Goal: Information Seeking & Learning: Learn about a topic

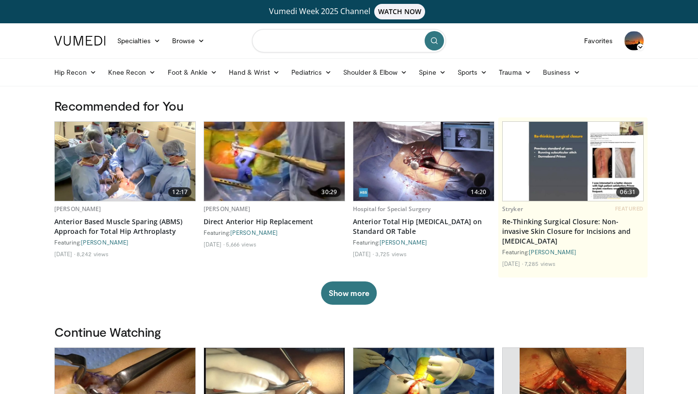
click at [332, 44] on input "Search topics, interventions" at bounding box center [349, 40] width 194 height 23
type input "**********"
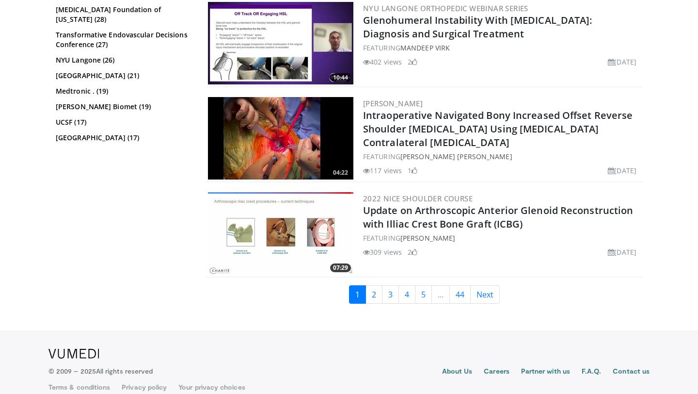
scroll to position [2414, 0]
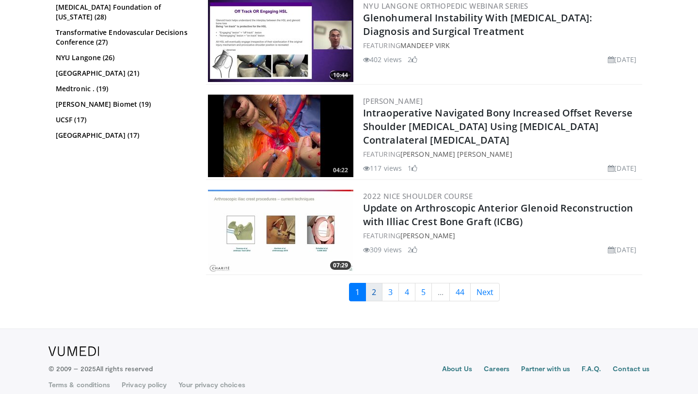
click at [371, 294] on link "2" at bounding box center [374, 292] width 17 height 18
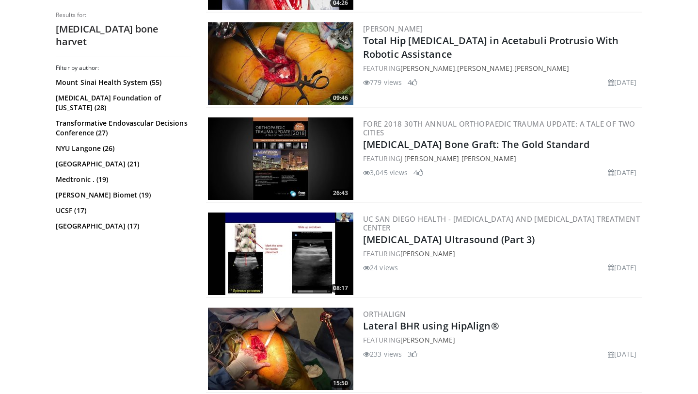
scroll to position [878, 0]
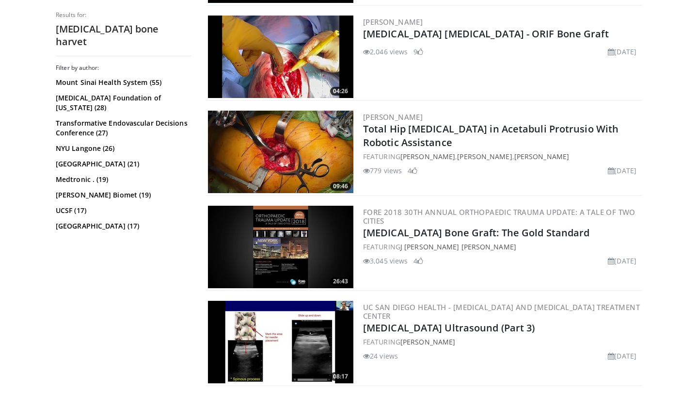
click at [282, 244] on img at bounding box center [280, 247] width 145 height 82
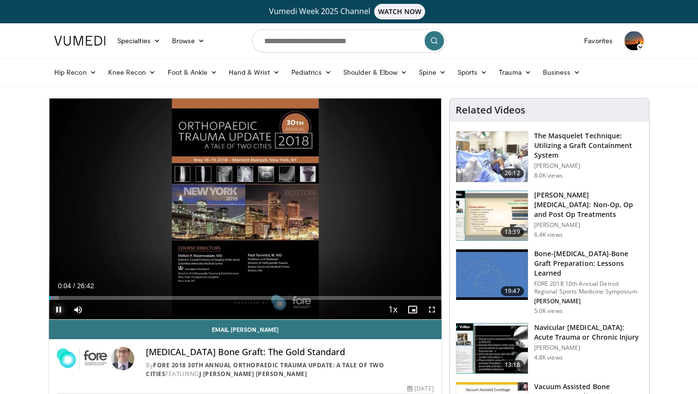
click at [59, 308] on span "Video Player" at bounding box center [58, 309] width 19 height 19
click at [433, 309] on span "Video Player" at bounding box center [431, 309] width 19 height 19
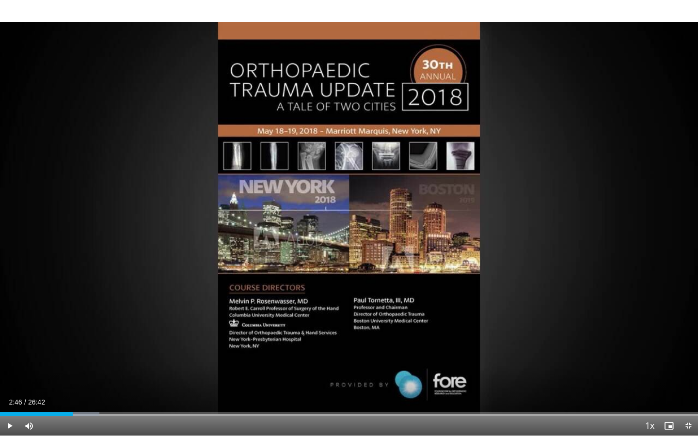
drag, startPoint x: 1, startPoint y: 415, endPoint x: 73, endPoint y: 416, distance: 71.8
click at [73, 393] on div "Current Time 2:46 / Duration 26:42 Play Skip Backward Skip Forward Mute Loaded …" at bounding box center [349, 425] width 698 height 19
click at [16, 393] on span "Video Player" at bounding box center [9, 425] width 19 height 19
drag, startPoint x: 74, startPoint y: 429, endPoint x: 43, endPoint y: 428, distance: 30.6
click at [43, 393] on div "Mute 7%" at bounding box center [53, 425] width 68 height 19
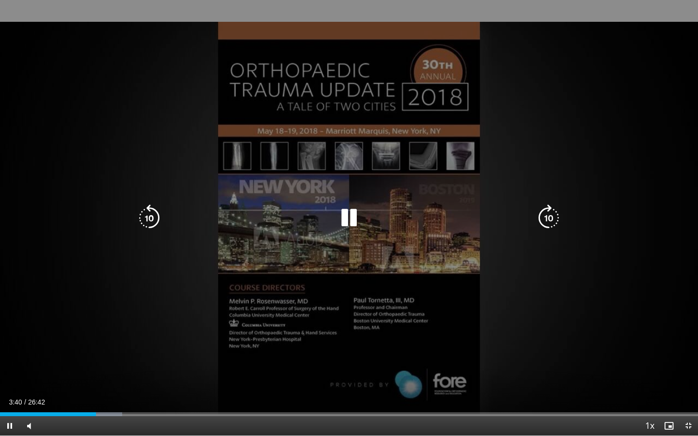
click at [533, 216] on div "Video Player" at bounding box center [349, 217] width 419 height 19
click at [533, 222] on div "Video Player" at bounding box center [349, 217] width 419 height 19
click at [546, 217] on icon "Video Player" at bounding box center [548, 218] width 27 height 27
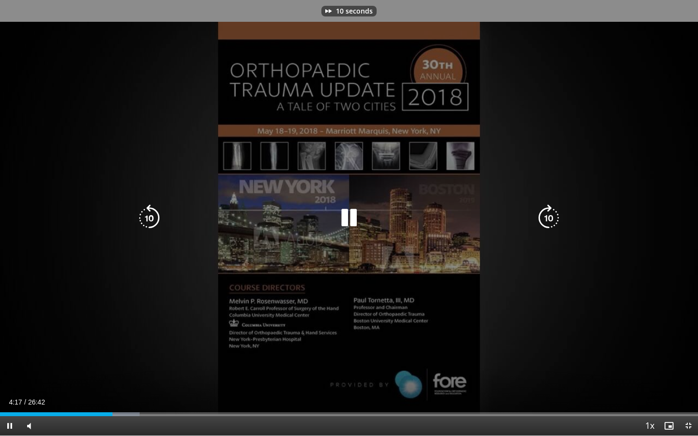
click at [546, 217] on icon "Video Player" at bounding box center [548, 218] width 27 height 27
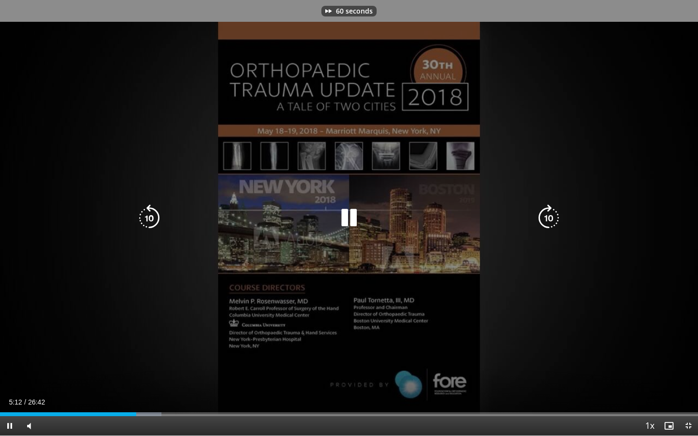
click at [546, 217] on icon "Video Player" at bounding box center [548, 218] width 27 height 27
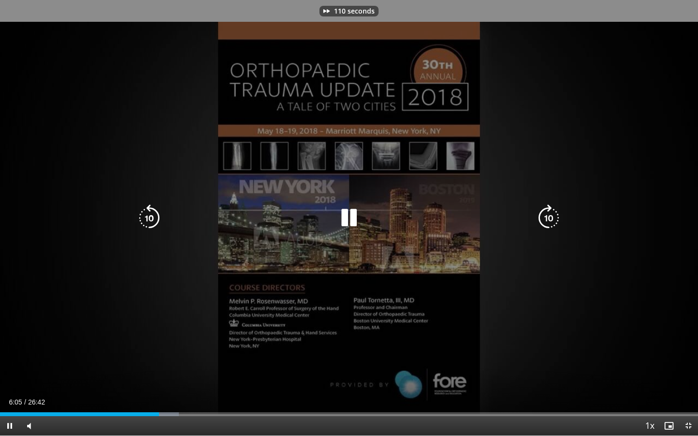
click at [546, 217] on icon "Video Player" at bounding box center [548, 218] width 27 height 27
click at [545, 214] on icon "Video Player" at bounding box center [548, 218] width 27 height 27
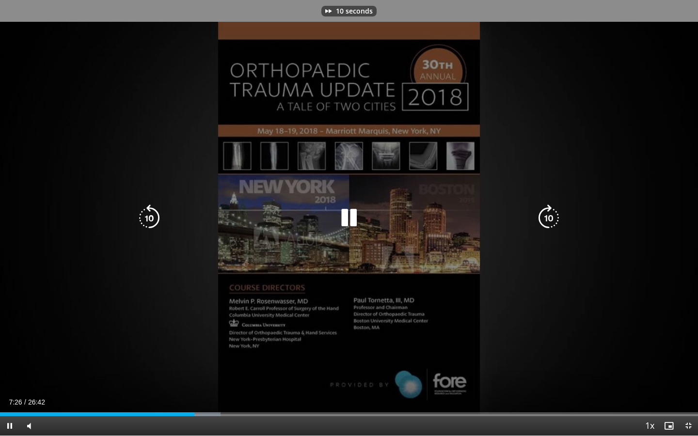
click at [545, 214] on icon "Video Player" at bounding box center [548, 218] width 27 height 27
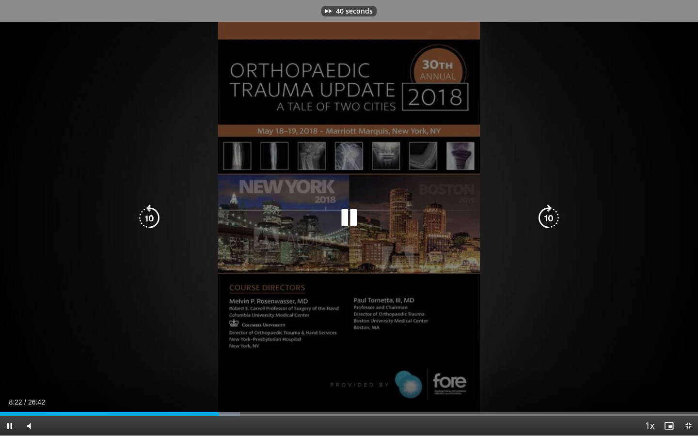
click at [545, 214] on icon "Video Player" at bounding box center [548, 218] width 27 height 27
click at [543, 219] on icon "Video Player" at bounding box center [548, 218] width 27 height 27
click at [540, 225] on icon "Video Player" at bounding box center [548, 218] width 27 height 27
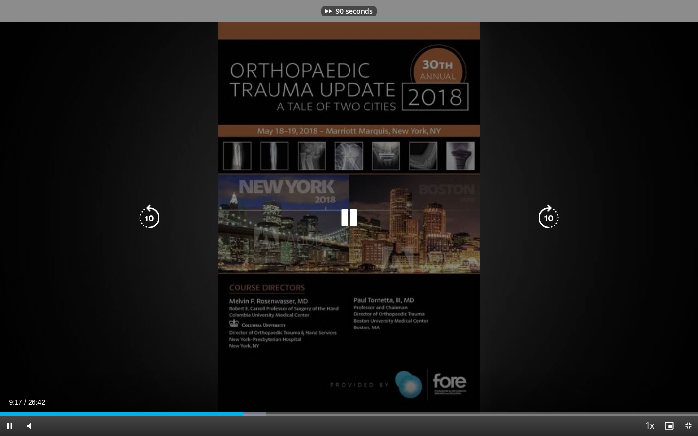
click at [540, 225] on icon "Video Player" at bounding box center [548, 218] width 27 height 27
click at [541, 224] on icon "Video Player" at bounding box center [548, 218] width 27 height 27
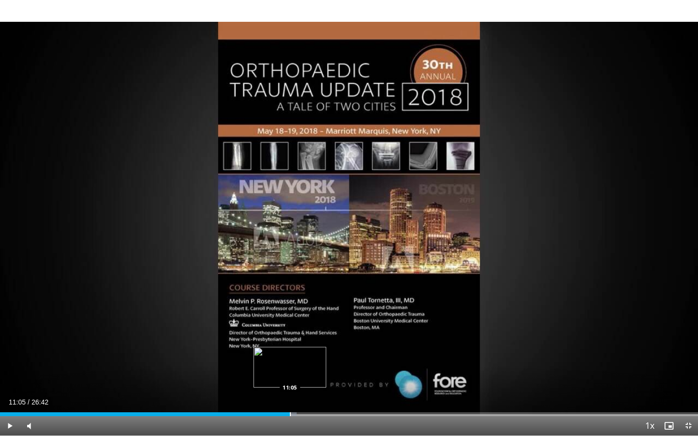
drag, startPoint x: 264, startPoint y: 415, endPoint x: 290, endPoint y: 414, distance: 26.2
click at [290, 393] on div "Progress Bar" at bounding box center [290, 415] width 1 height 4
drag, startPoint x: 292, startPoint y: 413, endPoint x: 313, endPoint y: 413, distance: 20.8
click at [313, 393] on div "Progress Bar" at bounding box center [313, 415] width 1 height 4
drag, startPoint x: 313, startPoint y: 413, endPoint x: 321, endPoint y: 412, distance: 8.4
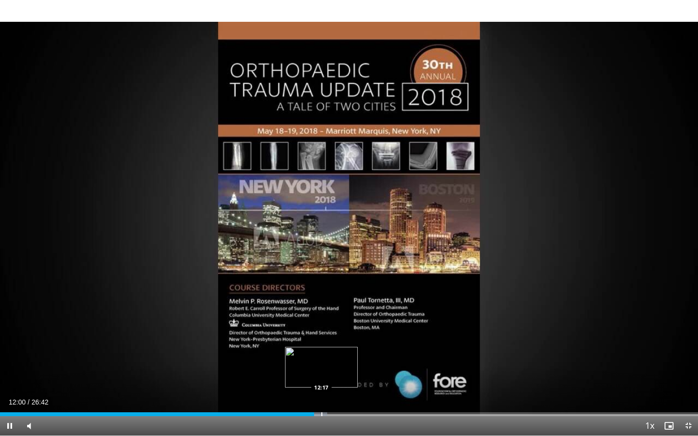
click at [321, 393] on video-js "**********" at bounding box center [349, 218] width 698 height 436
drag, startPoint x: 318, startPoint y: 413, endPoint x: 329, endPoint y: 413, distance: 10.7
click at [329, 393] on div "Progress Bar" at bounding box center [329, 415] width 1 height 4
drag, startPoint x: 334, startPoint y: 412, endPoint x: 368, endPoint y: 412, distance: 34.9
click at [368, 393] on div "Progress Bar" at bounding box center [368, 415] width 1 height 4
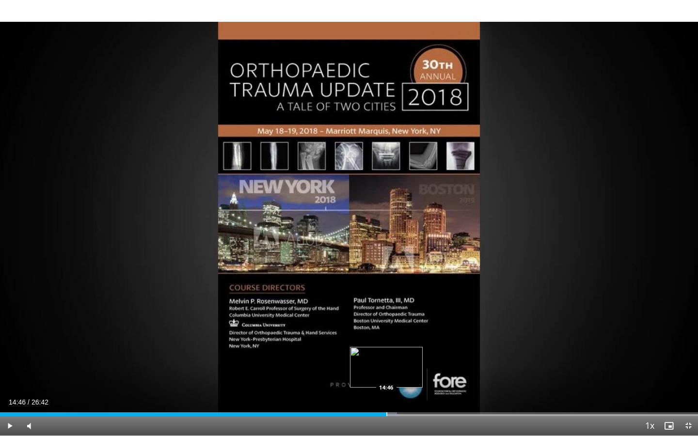
drag, startPoint x: 370, startPoint y: 415, endPoint x: 386, endPoint y: 415, distance: 15.5
click at [386, 393] on div "Loaded : 56.85% 14:45 14:46" at bounding box center [349, 415] width 698 height 4
drag, startPoint x: 392, startPoint y: 414, endPoint x: 417, endPoint y: 415, distance: 24.8
click at [417, 393] on div "Progress Bar" at bounding box center [417, 415] width 1 height 4
drag, startPoint x: 418, startPoint y: 414, endPoint x: 437, endPoint y: 414, distance: 18.9
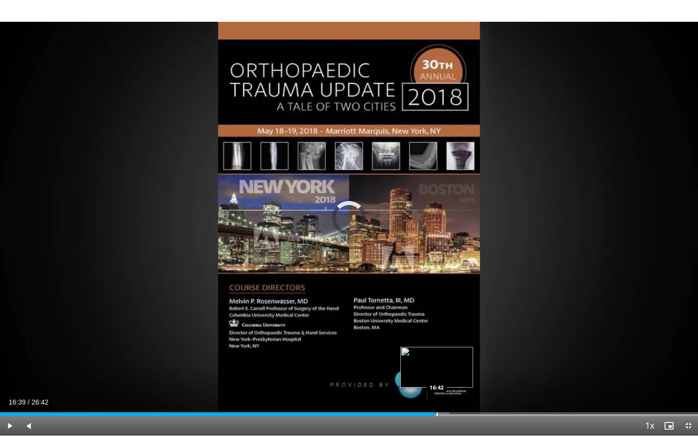
click at [437, 393] on div "Progress Bar" at bounding box center [437, 415] width 1 height 4
click at [692, 393] on span "Video Player" at bounding box center [688, 425] width 19 height 19
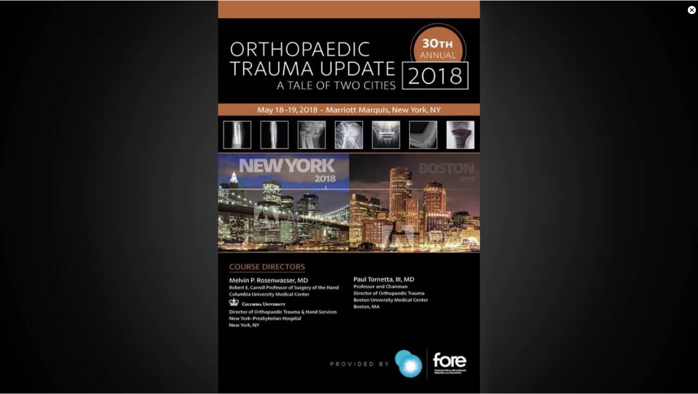
scroll to position [294, 0]
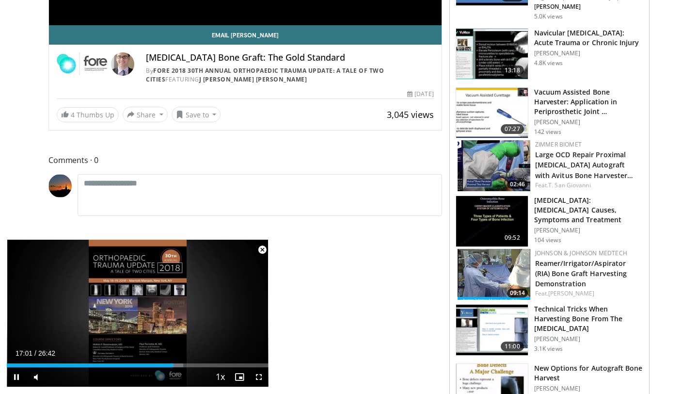
click at [262, 249] on span "Video Player" at bounding box center [262, 249] width 19 height 19
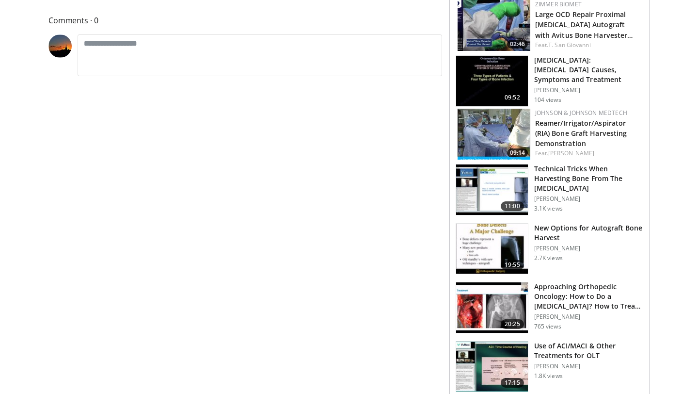
scroll to position [438, 0]
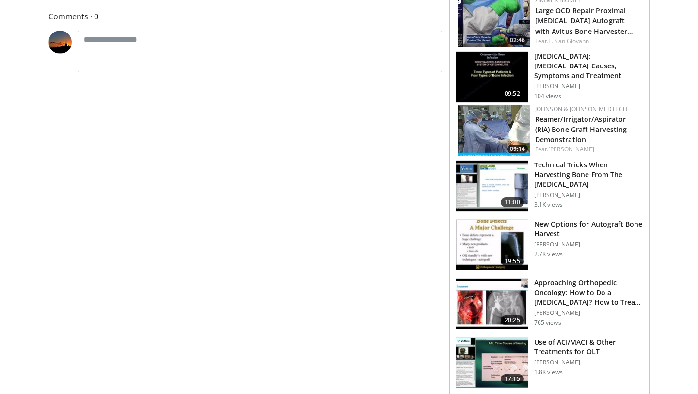
click at [493, 228] on img at bounding box center [492, 245] width 72 height 50
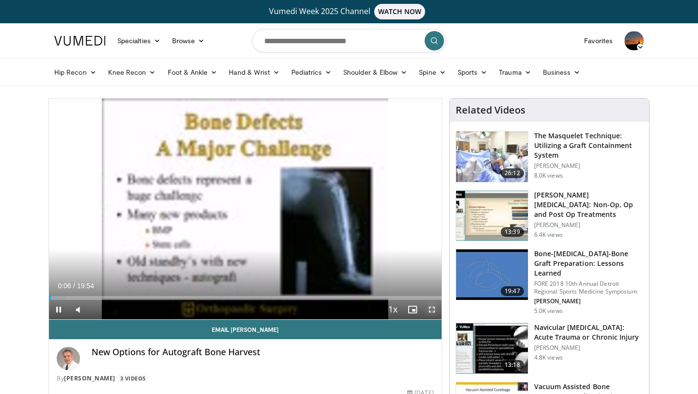
click at [430, 306] on span "Video Player" at bounding box center [431, 309] width 19 height 19
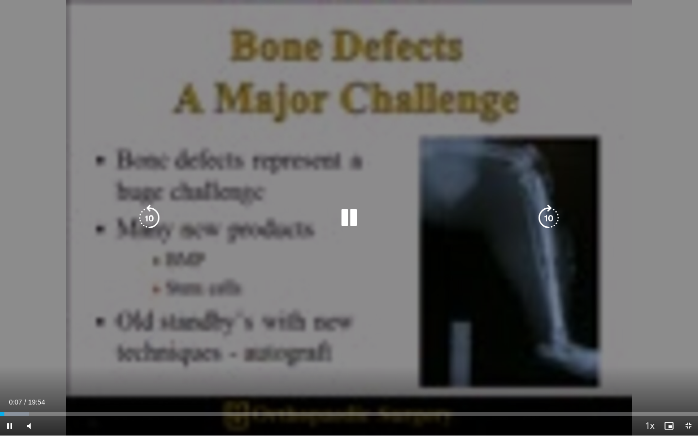
click at [543, 218] on icon "Video Player" at bounding box center [548, 218] width 27 height 27
click at [541, 222] on icon "Video Player" at bounding box center [548, 218] width 27 height 27
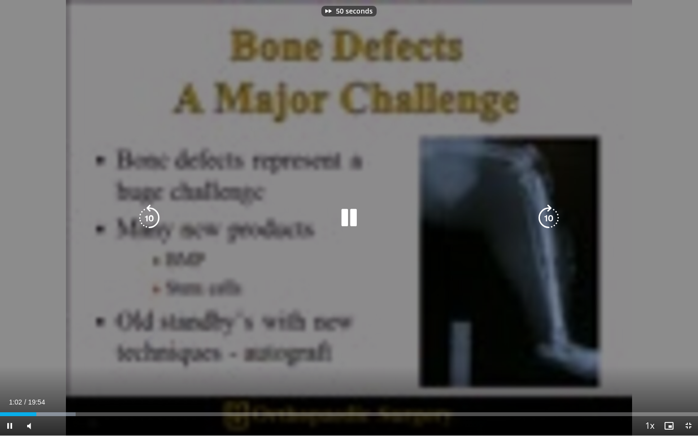
click at [541, 222] on icon "Video Player" at bounding box center [548, 218] width 27 height 27
click at [352, 226] on icon "Video Player" at bounding box center [348, 218] width 27 height 27
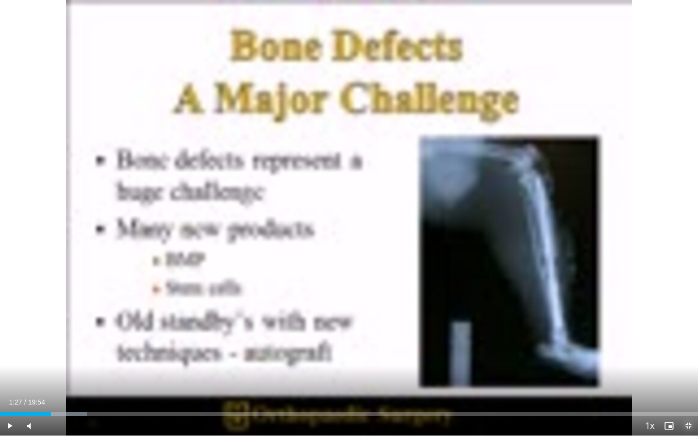
click at [687, 393] on span "Video Player" at bounding box center [688, 425] width 19 height 19
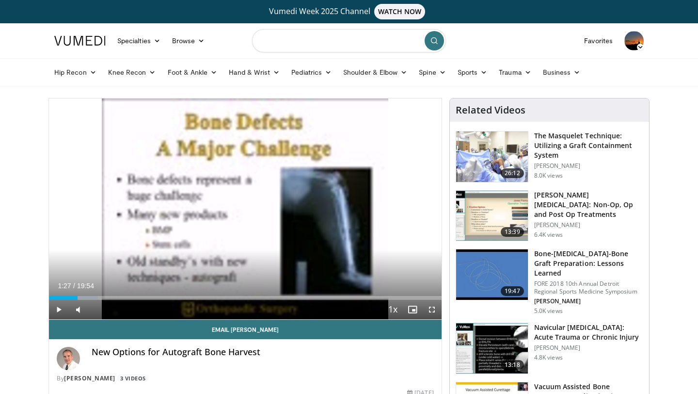
click at [343, 37] on input "Search topics, interventions" at bounding box center [349, 40] width 194 height 23
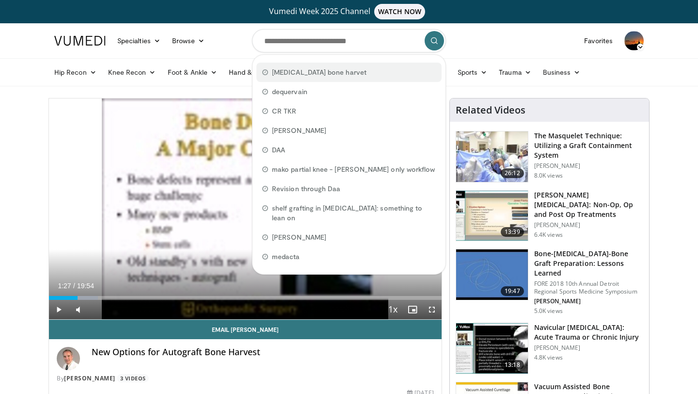
click at [316, 69] on span "[MEDICAL_DATA] bone harvet" at bounding box center [319, 72] width 95 height 10
type input "**********"
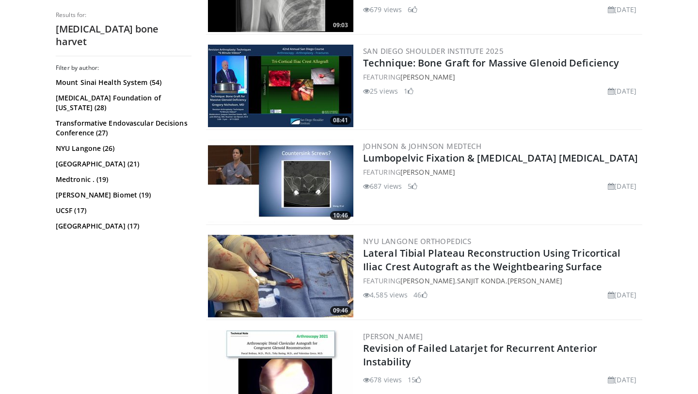
scroll to position [564, 0]
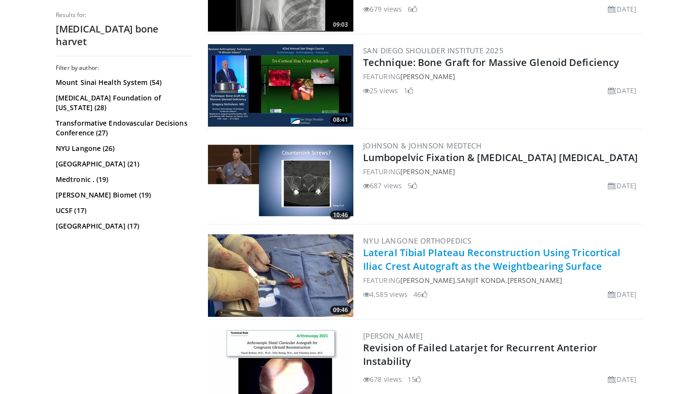
click at [412, 257] on link "Lateral Tibial Plateau Reconstruction Using Tricortical Iliac Crest Autograft a…" at bounding box center [492, 259] width 258 height 27
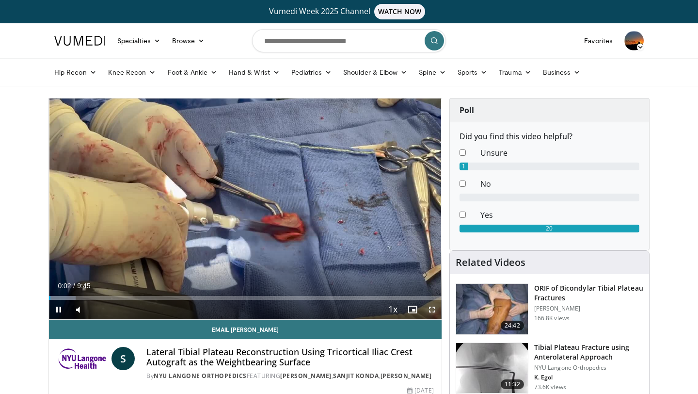
click at [435, 310] on span "Video Player" at bounding box center [431, 309] width 19 height 19
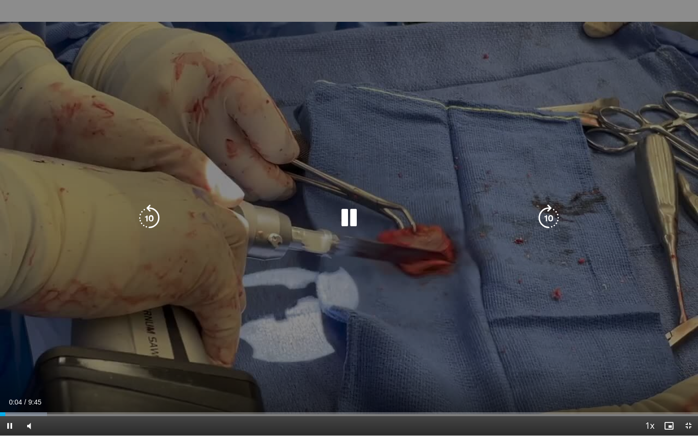
click at [539, 221] on icon "Video Player" at bounding box center [548, 218] width 27 height 27
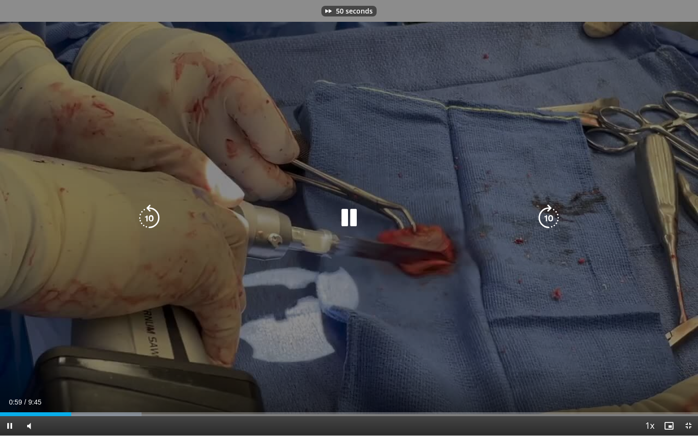
click at [539, 221] on icon "Video Player" at bounding box center [548, 218] width 27 height 27
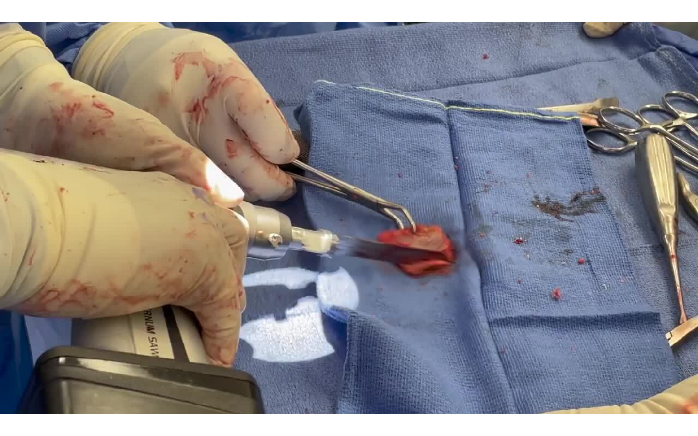
click at [539, 221] on div "20 seconds Tap to unmute" at bounding box center [349, 218] width 698 height 436
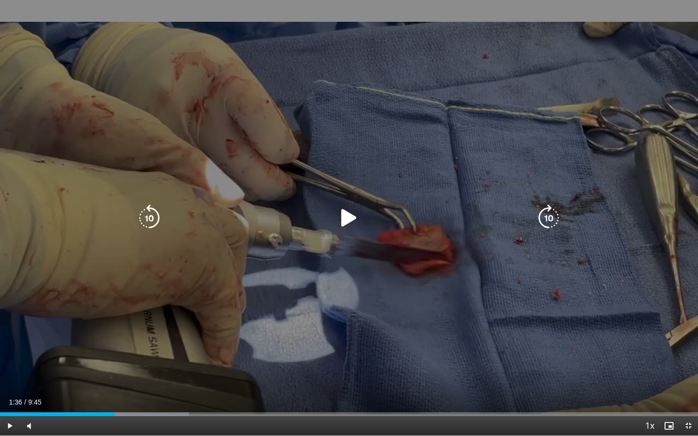
click at [341, 222] on icon "Video Player" at bounding box center [348, 218] width 27 height 27
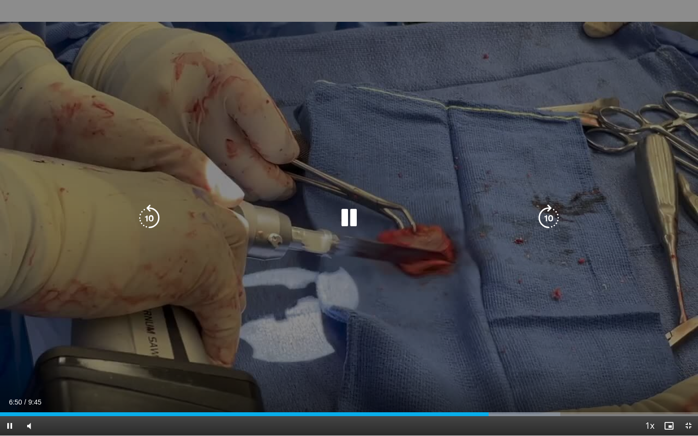
click at [552, 219] on icon "Video Player" at bounding box center [548, 218] width 27 height 27
click at [549, 222] on icon "Video Player" at bounding box center [548, 218] width 27 height 27
click at [548, 223] on icon "Video Player" at bounding box center [548, 218] width 27 height 27
click at [548, 223] on div "40 seconds Tap to unmute" at bounding box center [349, 218] width 698 height 436
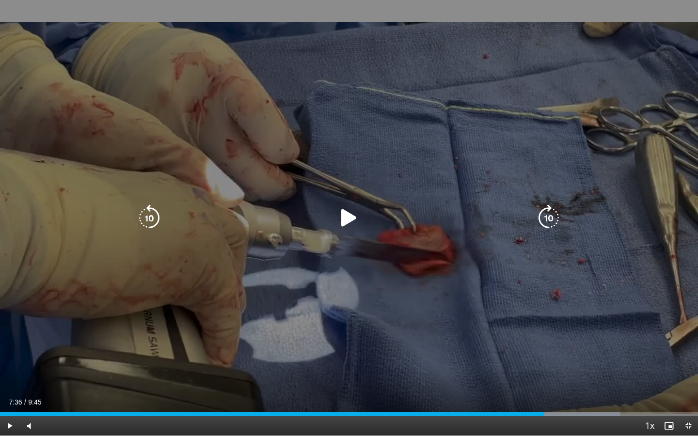
click at [550, 212] on icon "Video Player" at bounding box center [548, 218] width 27 height 27
click at [359, 224] on icon "Video Player" at bounding box center [348, 218] width 27 height 27
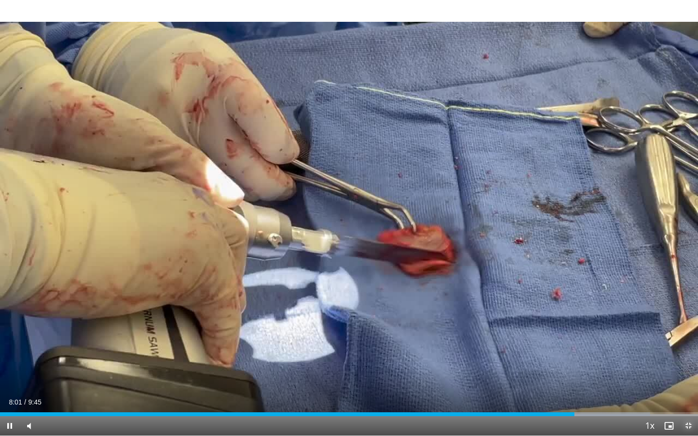
click at [691, 393] on span "Video Player" at bounding box center [688, 425] width 19 height 19
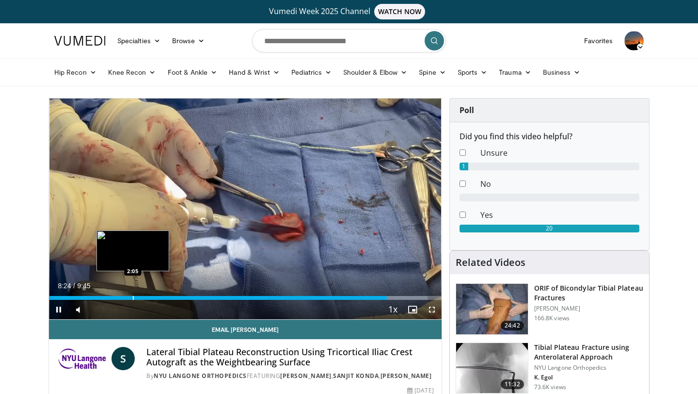
click at [133, 297] on div "Progress Bar" at bounding box center [133, 298] width 1 height 4
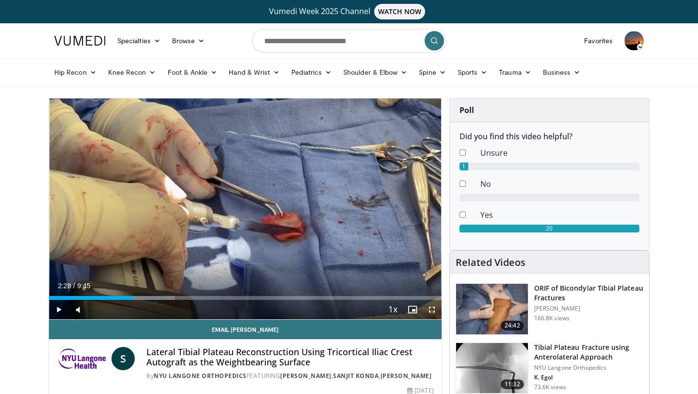
click at [148, 295] on div "Loaded : 32.16% 2:28 2:28" at bounding box center [245, 294] width 393 height 9
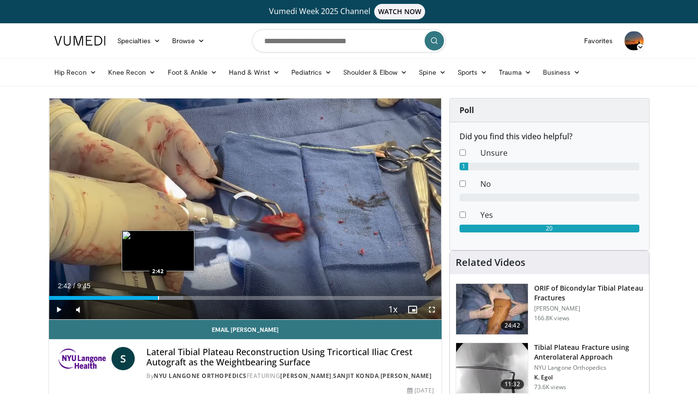
click at [158, 296] on div "Progress Bar" at bounding box center [158, 298] width 1 height 4
click at [173, 297] on div "Progress Bar" at bounding box center [173, 298] width 1 height 4
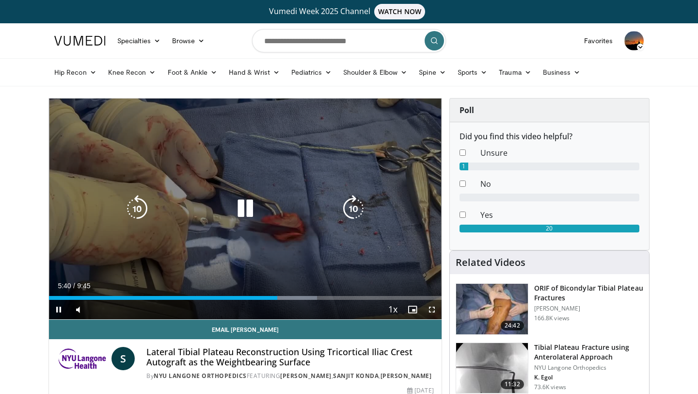
click at [250, 200] on icon "Video Player" at bounding box center [245, 208] width 27 height 27
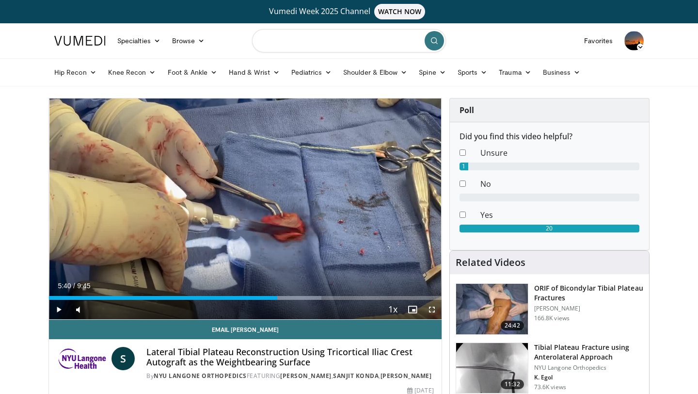
click at [297, 45] on input "Search topics, interventions" at bounding box center [349, 40] width 194 height 23
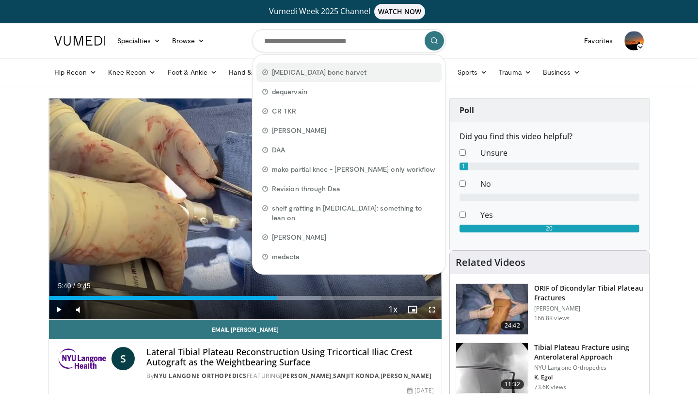
click at [297, 76] on span "[MEDICAL_DATA] bone harvet" at bounding box center [319, 72] width 95 height 10
type input "**********"
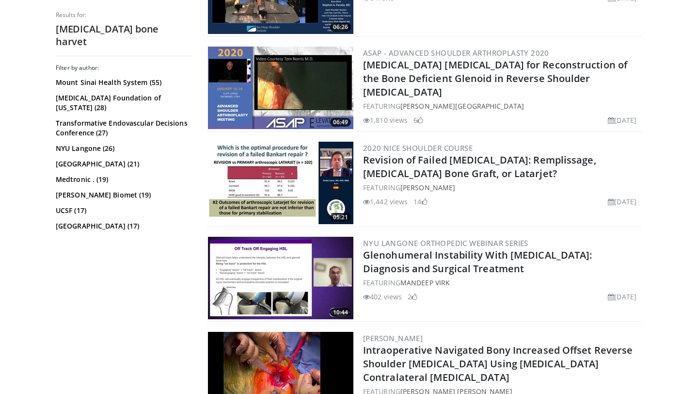
scroll to position [2425, 0]
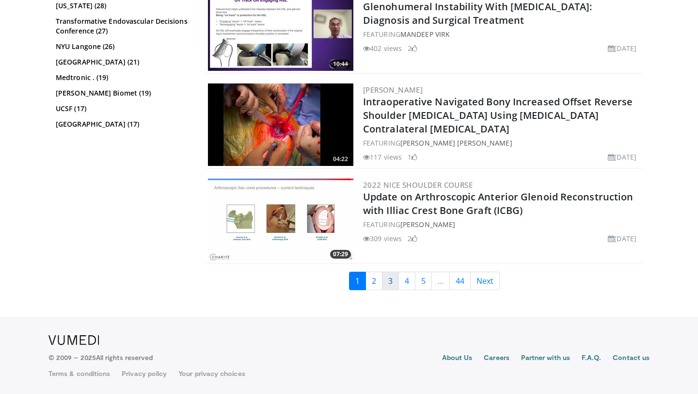
click at [397, 283] on link "3" at bounding box center [390, 280] width 17 height 18
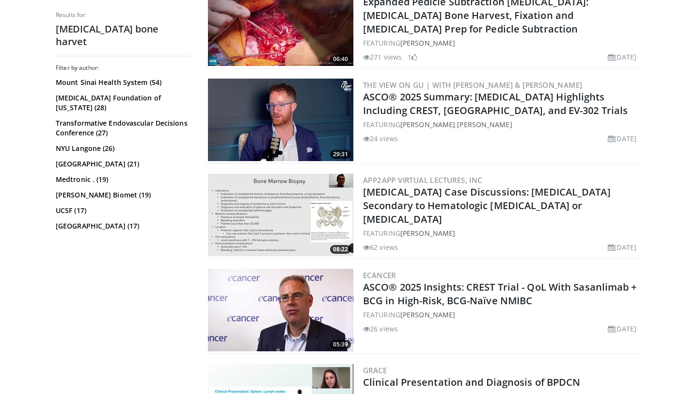
scroll to position [2146, 0]
